Goal: Task Accomplishment & Management: Complete application form

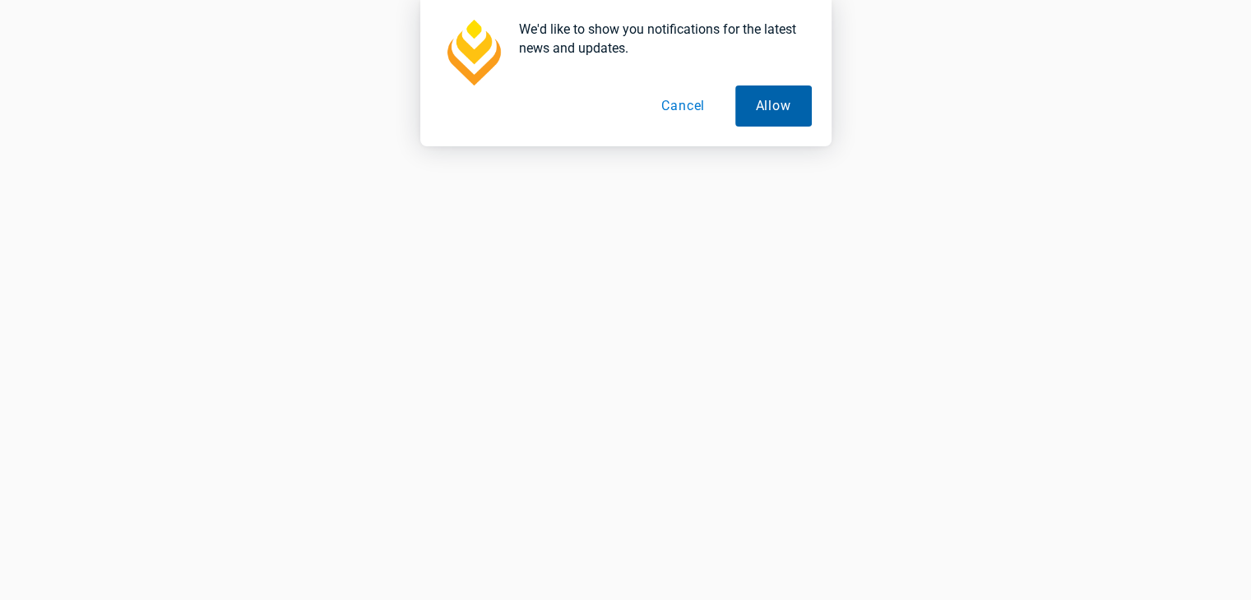
click at [755, 106] on button "Allow" at bounding box center [773, 106] width 76 height 41
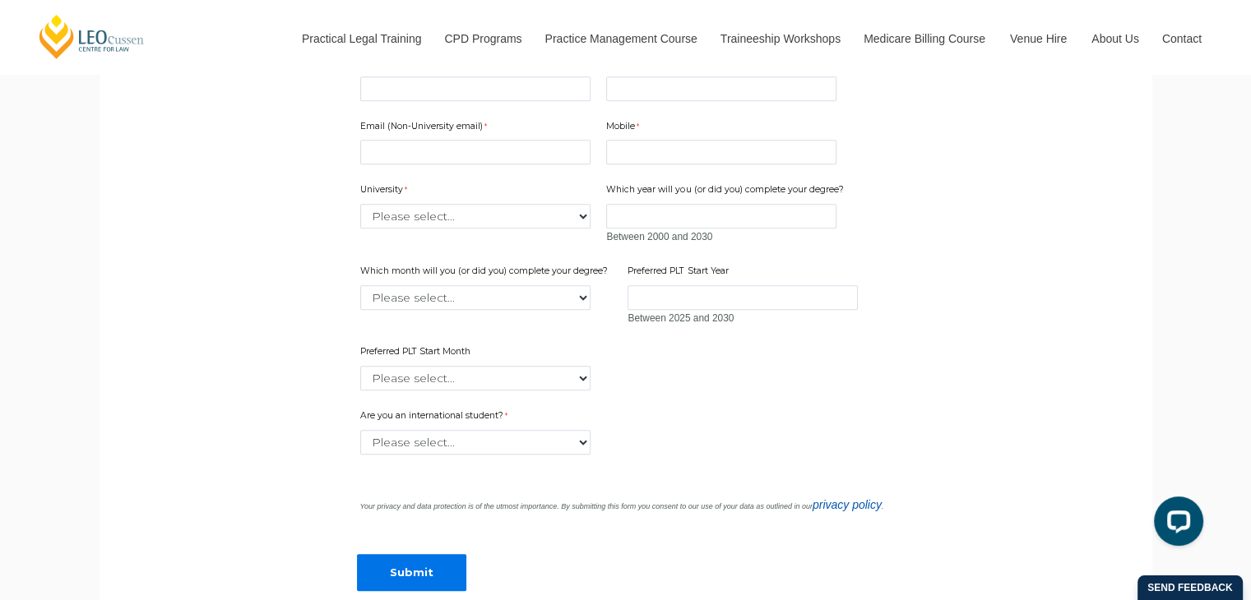
scroll to position [1233, 0]
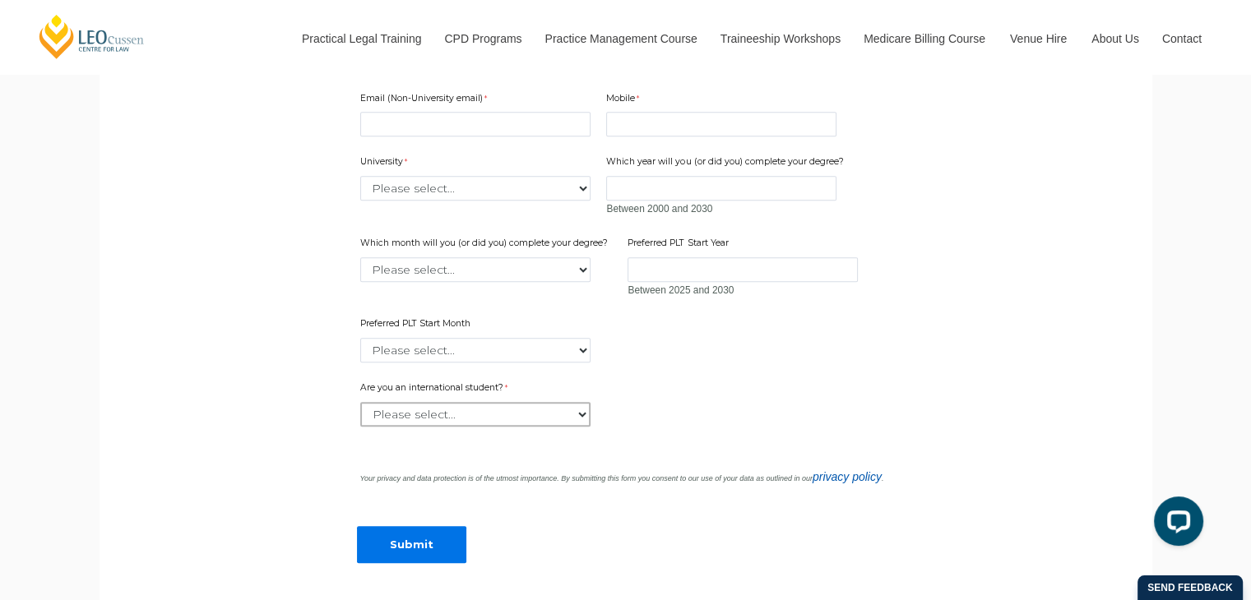
click at [473, 427] on select "Please select... Yes No" at bounding box center [475, 414] width 230 height 25
select select "tfa_59"
click at [360, 427] on select "Please select... Yes No" at bounding box center [475, 414] width 230 height 25
click at [487, 73] on input "First Name" at bounding box center [475, 61] width 230 height 25
type input "Rajan"
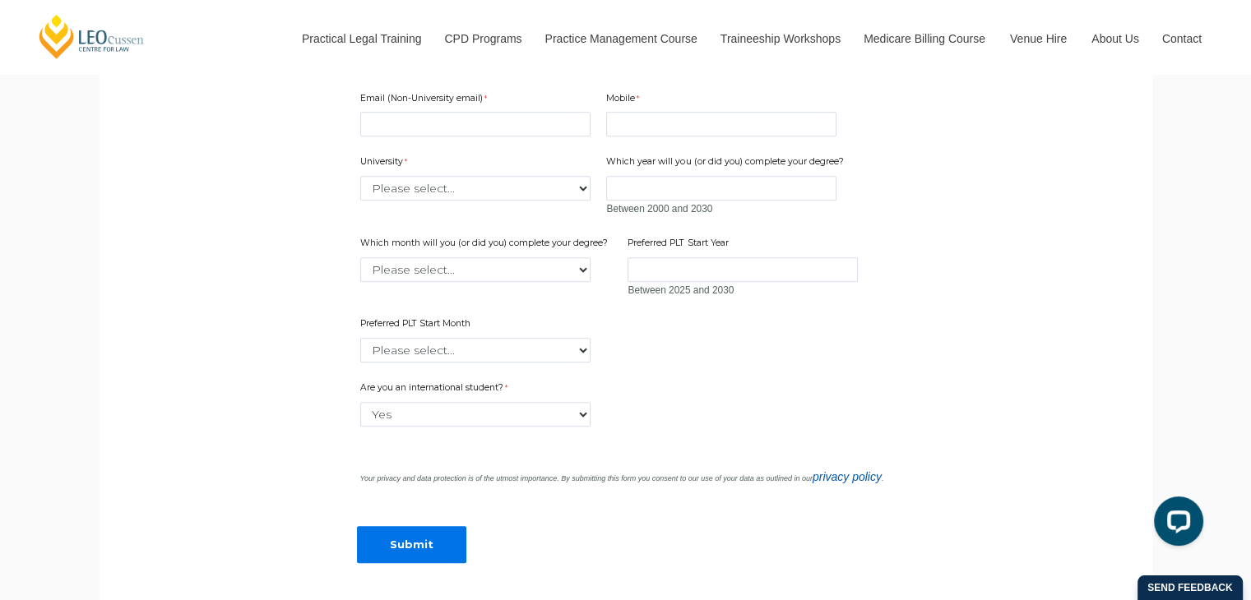
type input "Rai"
type input "9580811395"
click at [460, 136] on input "Email (Non-University email)" at bounding box center [475, 124] width 230 height 25
type input "[EMAIL_ADDRESS][DOMAIN_NAME]"
click at [435, 201] on select "Please select... [GEOGRAPHIC_DATA] [GEOGRAPHIC_DATA] [GEOGRAPHIC_DATA] [GEOGRAP…" at bounding box center [475, 188] width 230 height 25
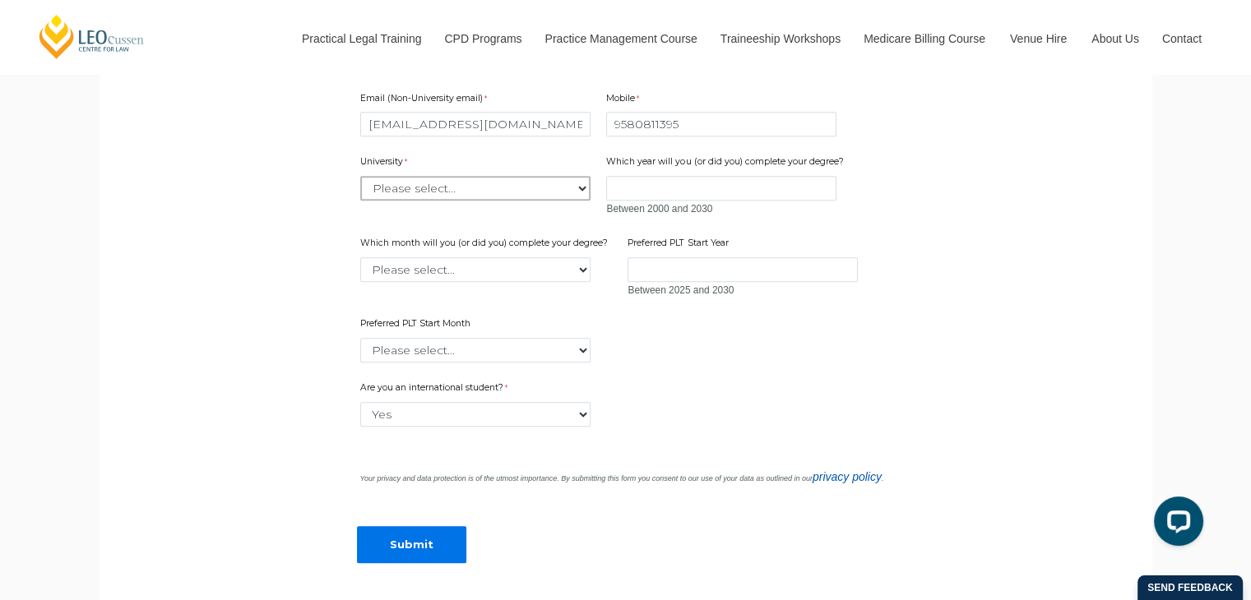
select select "tfa_2220"
click at [360, 201] on select "Please select... [GEOGRAPHIC_DATA] [GEOGRAPHIC_DATA] [GEOGRAPHIC_DATA] [GEOGRAP…" at bounding box center [475, 188] width 230 height 25
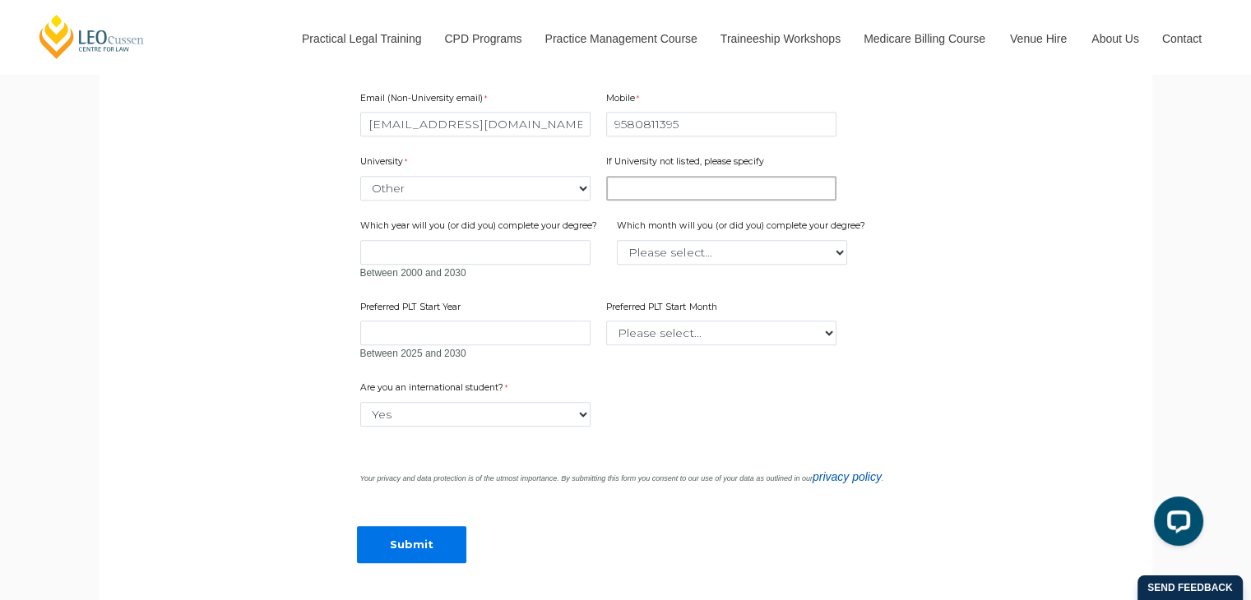
click at [676, 201] on input "If University not listed, please specify" at bounding box center [721, 188] width 230 height 25
click at [640, 201] on input "If University not listed, please specify" at bounding box center [721, 188] width 230 height 25
type input "b"
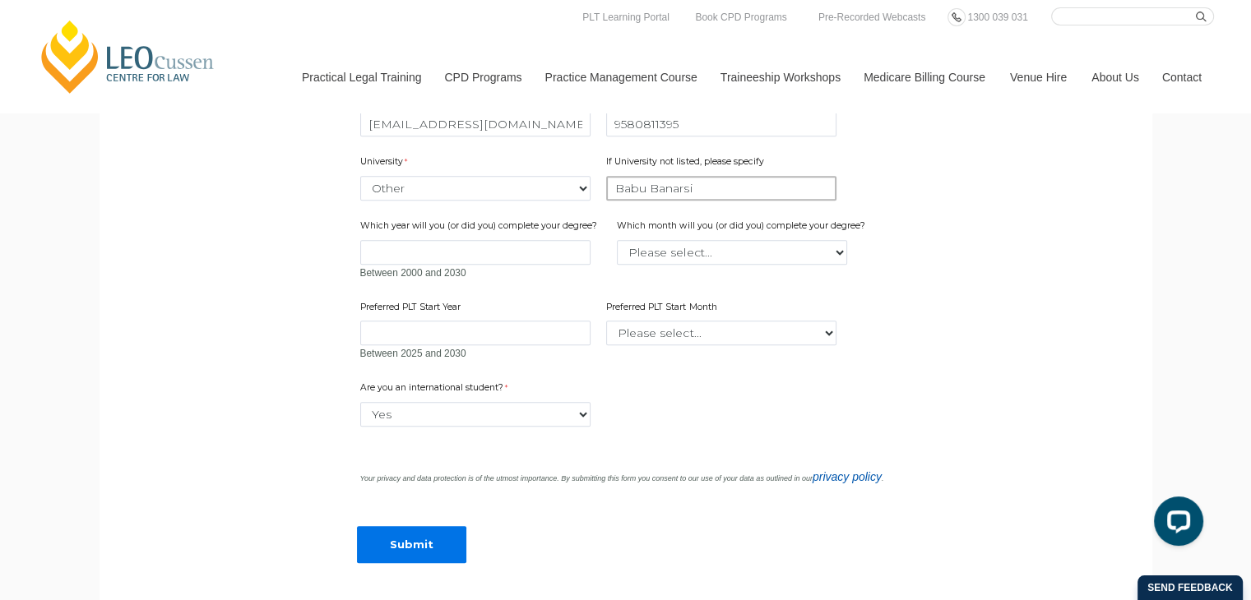
click at [740, 201] on input "Babu Banarsi" at bounding box center [721, 188] width 230 height 25
click at [677, 201] on input "Babu Banarsi Das" at bounding box center [721, 188] width 230 height 25
type input "Babu Banarasi Das [GEOGRAPHIC_DATA]"
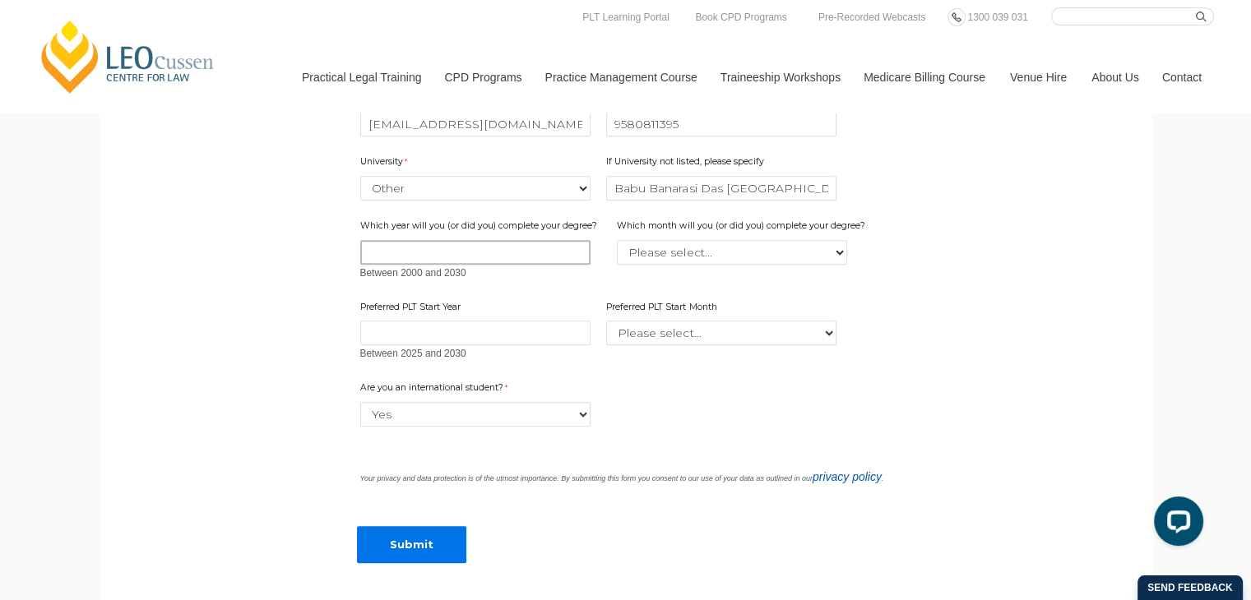
click at [574, 265] on input "Which year will you (or did you) complete your degree?" at bounding box center [475, 252] width 230 height 25
type input "2027"
click at [681, 265] on select "Please select... January February March April May June July August September Oc…" at bounding box center [732, 252] width 230 height 25
select select "tfa_2227"
click at [617, 265] on select "Please select... January February March April May June July August September Oc…" at bounding box center [732, 252] width 230 height 25
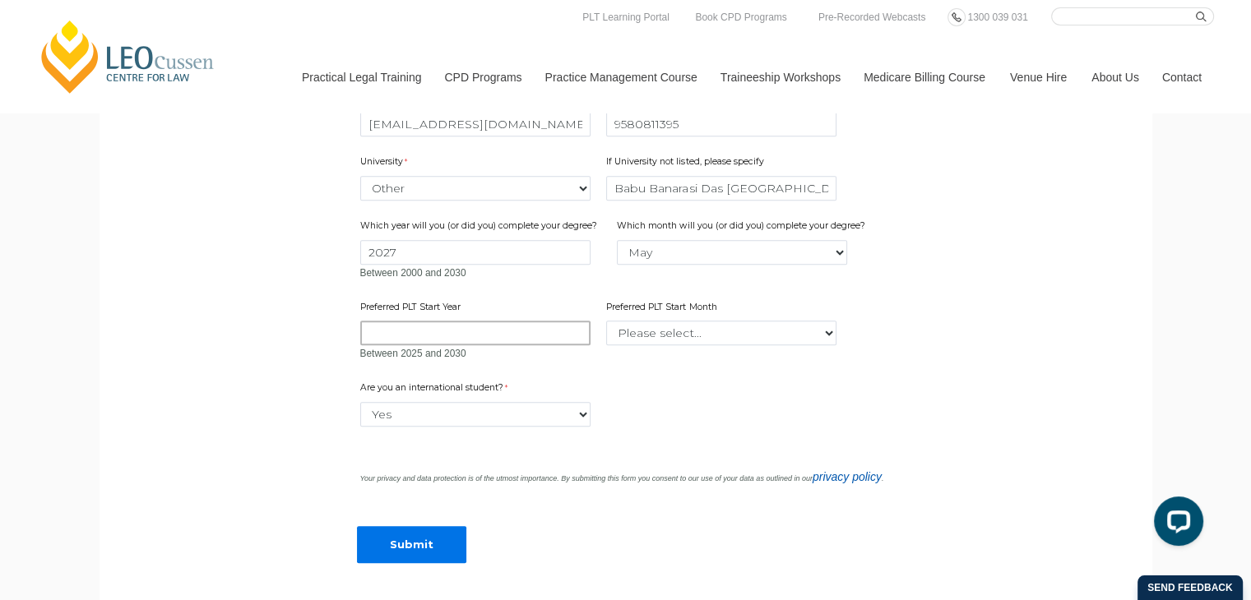
click at [490, 345] on input "Preferred PLT Start Year" at bounding box center [475, 333] width 230 height 25
click at [701, 345] on select "Please select... January February March April May June July August September Oc…" at bounding box center [721, 333] width 230 height 25
click at [472, 345] on input "Preferred PLT Start Year" at bounding box center [475, 333] width 230 height 25
type input "2027"
click at [681, 345] on select "Please select... January February March April May June July August September Oc…" at bounding box center [721, 333] width 230 height 25
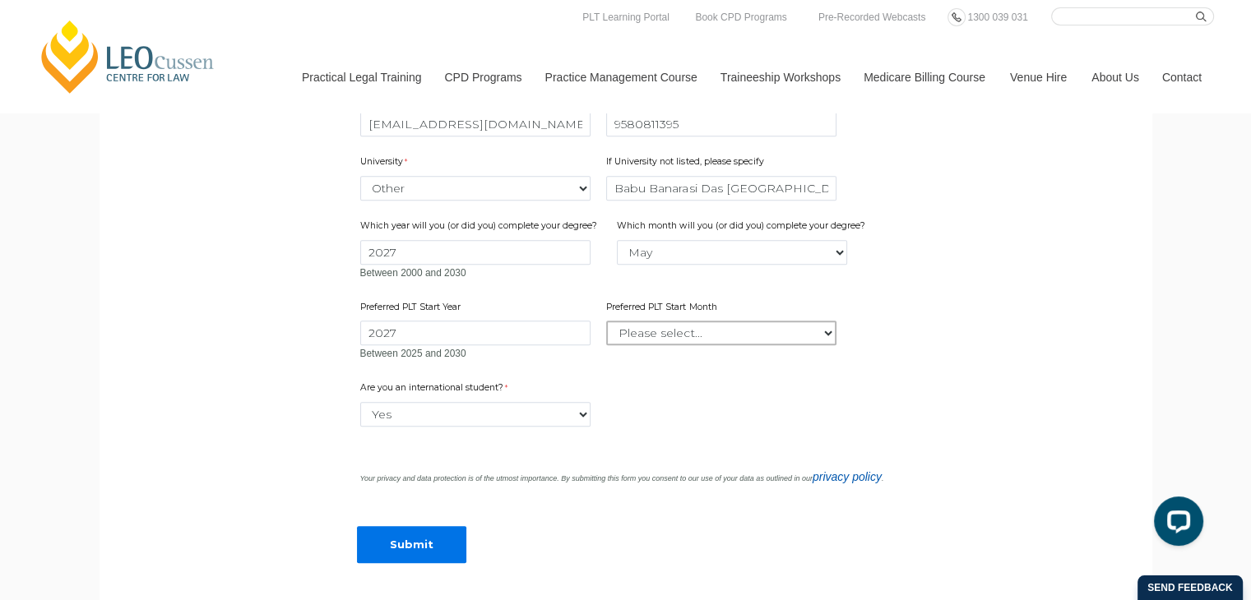
select select "tfa_2339"
click at [606, 345] on select "Please select... January February March April May June July August September Oc…" at bounding box center [721, 333] width 230 height 25
click at [428, 427] on select "Please select... Yes No" at bounding box center [475, 414] width 230 height 25
click at [360, 427] on select "Please select... Yes No" at bounding box center [475, 414] width 230 height 25
click at [446, 427] on select "Please select... Yes No" at bounding box center [475, 414] width 230 height 25
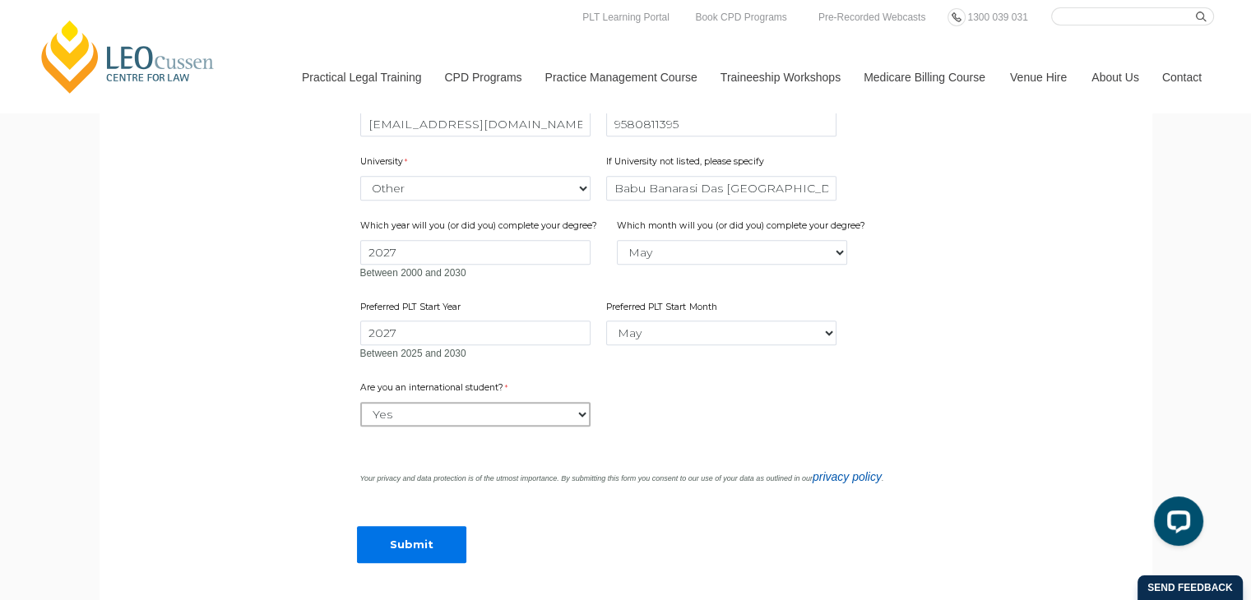
select select "tfa_60"
click at [360, 427] on select "Please select... Yes No" at bounding box center [475, 414] width 230 height 25
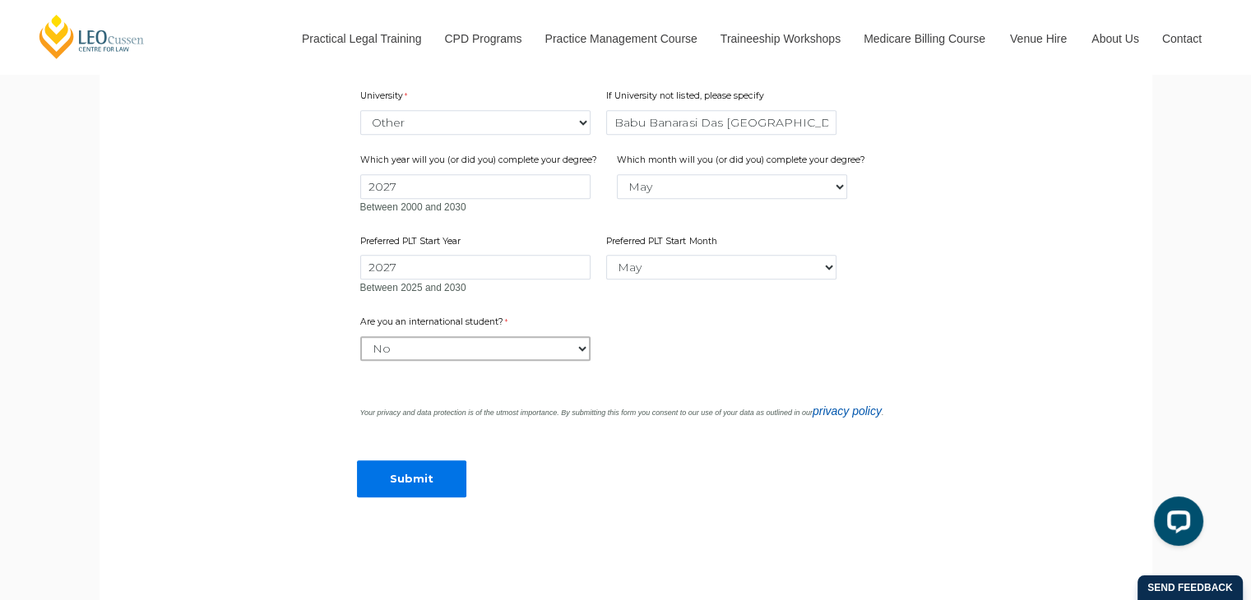
scroll to position [1302, 0]
click at [404, 494] on input "Submit" at bounding box center [411, 475] width 109 height 37
